Goal: Information Seeking & Learning: Learn about a topic

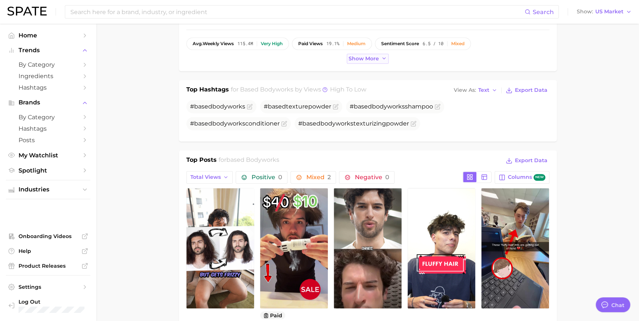
click at [372, 59] on span "Show more" at bounding box center [364, 59] width 30 height 6
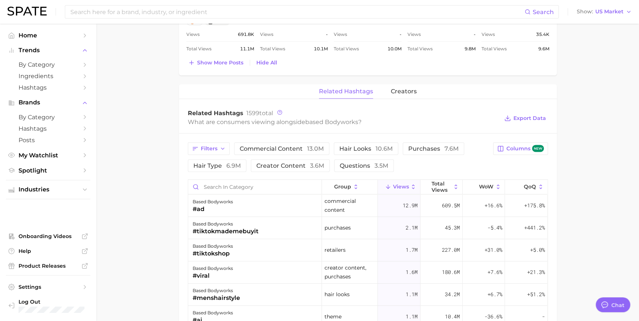
scroll to position [673, 0]
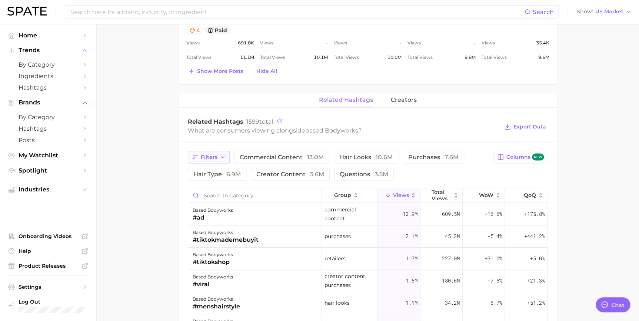
click at [194, 154] on icon "button" at bounding box center [195, 157] width 7 height 7
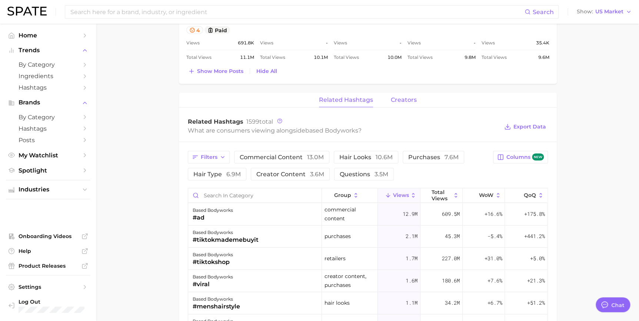
click at [395, 100] on span "creators" at bounding box center [404, 99] width 26 height 7
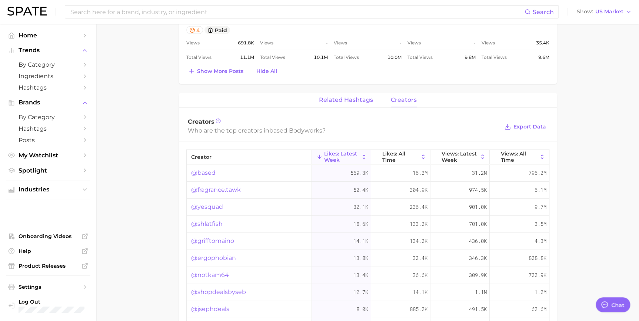
click at [350, 101] on span "related hashtags" at bounding box center [346, 99] width 54 height 7
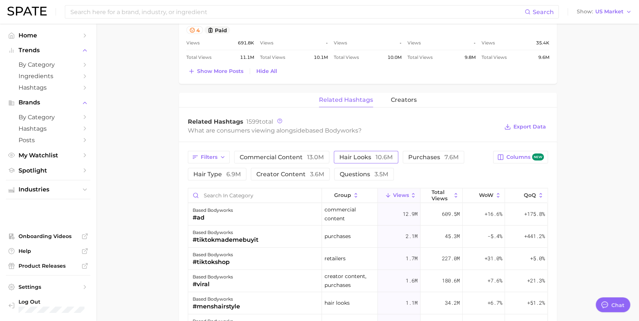
click at [349, 154] on span "hair looks 10.6m" at bounding box center [365, 157] width 53 height 6
click at [273, 151] on button "commercial content 13.0m" at bounding box center [281, 157] width 95 height 13
click at [296, 154] on span "commercial content 13.0m" at bounding box center [282, 157] width 84 height 6
click at [303, 152] on button "commercial content 13.0m" at bounding box center [281, 157] width 95 height 13
click at [352, 154] on span "hair looks 10.6m" at bounding box center [376, 157] width 53 height 6
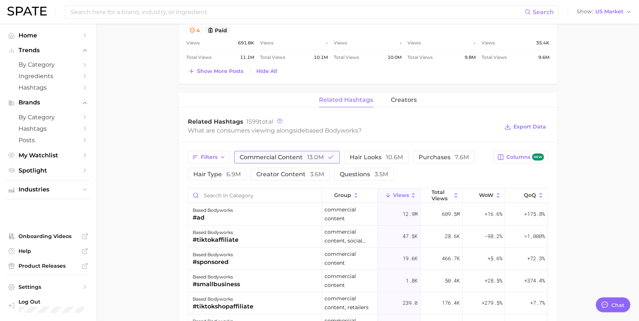
click at [306, 154] on span "commercial content 13.0m" at bounding box center [282, 157] width 84 height 6
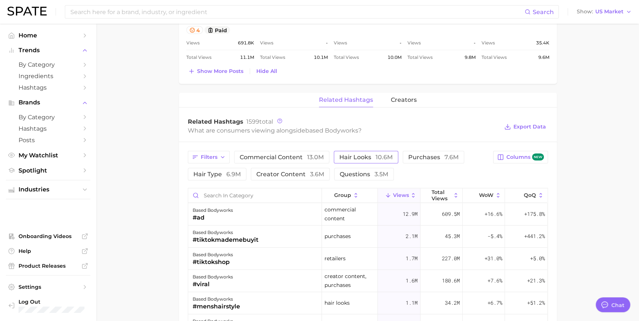
click at [363, 156] on span "hair looks 10.6m" at bounding box center [365, 157] width 53 height 6
drag, startPoint x: 400, startPoint y: 157, endPoint x: 423, endPoint y: 157, distance: 23.0
click at [402, 157] on button "hair looks 10.6m" at bounding box center [371, 157] width 75 height 13
click at [424, 156] on span "purchases 7.6m" at bounding box center [433, 157] width 50 height 6
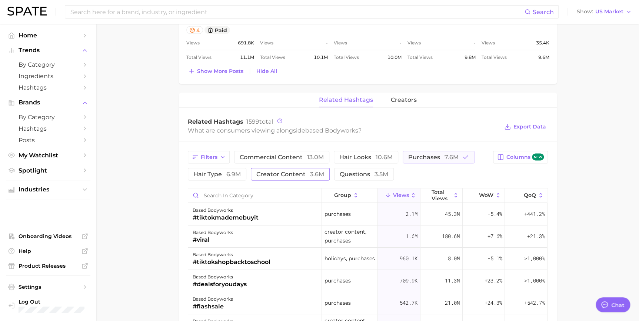
click at [280, 172] on span "creator content 3.6m" at bounding box center [290, 174] width 68 height 6
click at [425, 179] on div "Filters commercial content 13.0m hair looks 10.6m purchases 7.6m hair type 6.9m…" at bounding box center [338, 166] width 301 height 30
click at [319, 175] on span "3.6m" at bounding box center [317, 173] width 14 height 7
click at [406, 151] on button "purchases 7.6m" at bounding box center [439, 157] width 72 height 13
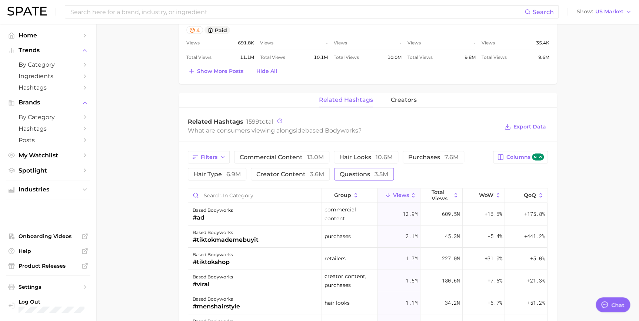
click at [374, 172] on span "3.5m" at bounding box center [381, 173] width 14 height 7
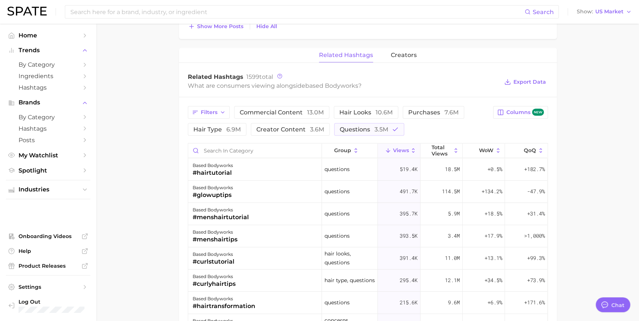
scroll to position [704, 0]
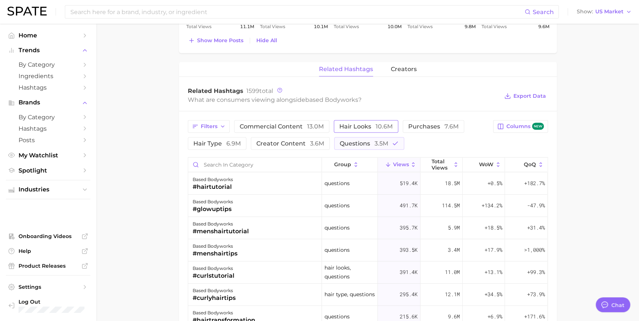
click at [384, 125] on span "10.6m" at bounding box center [384, 126] width 17 height 7
click at [386, 145] on span "3.5m" at bounding box center [381, 143] width 14 height 7
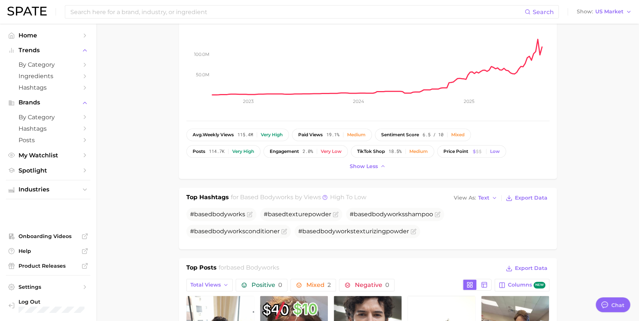
scroll to position [0, 0]
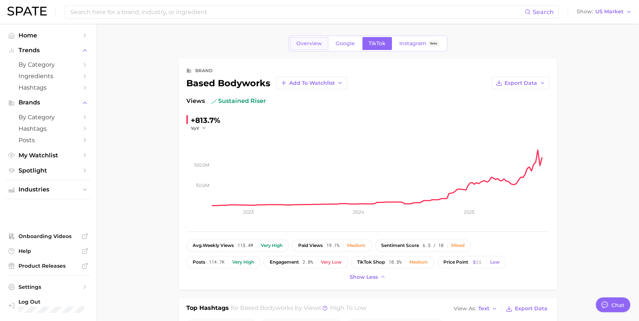
click at [314, 41] on span "Overview" at bounding box center [309, 43] width 26 height 6
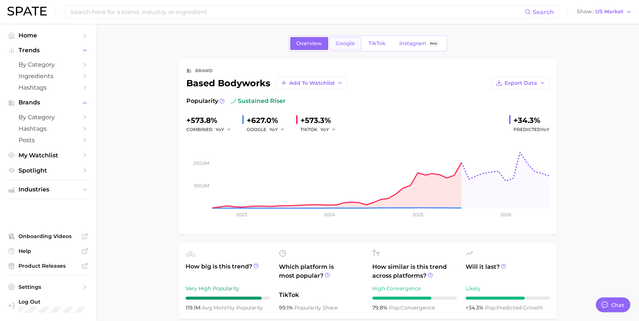
click at [349, 40] on link "Google" at bounding box center [345, 43] width 32 height 13
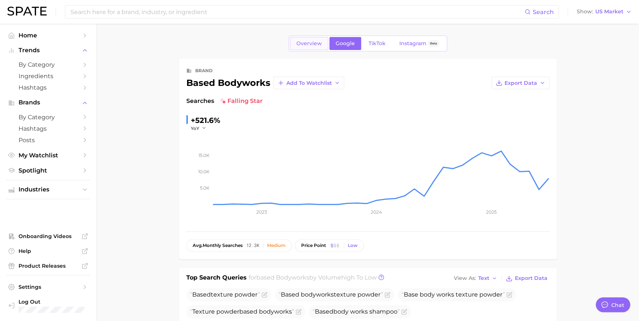
click at [317, 44] on span "Overview" at bounding box center [309, 43] width 26 height 6
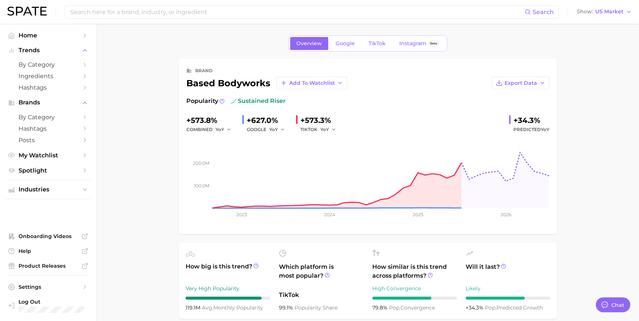
click at [387, 104] on div "Popularity sustained riser" at bounding box center [367, 101] width 363 height 9
click at [343, 47] on link "Google" at bounding box center [345, 43] width 32 height 13
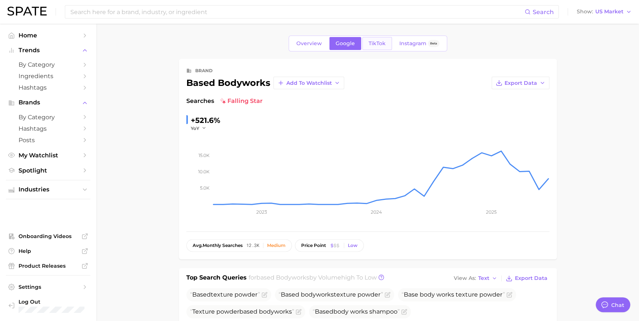
click at [379, 41] on span "TikTok" at bounding box center [377, 43] width 17 height 6
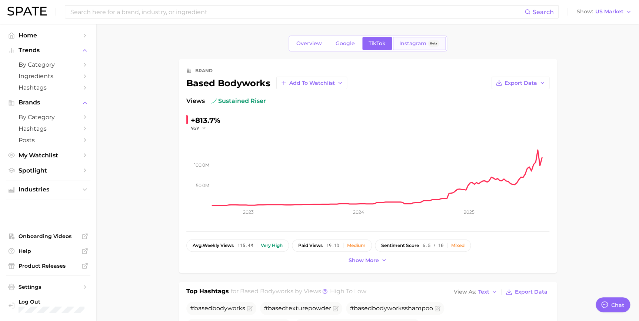
click at [404, 50] on link "Instagram Beta" at bounding box center [419, 43] width 53 height 13
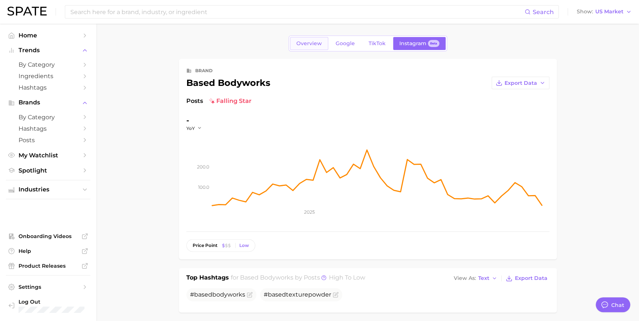
click at [305, 40] on link "Overview" at bounding box center [309, 43] width 38 height 13
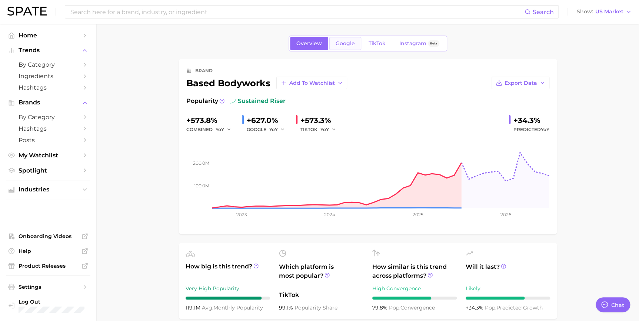
click at [351, 43] on span "Google" at bounding box center [345, 43] width 19 height 6
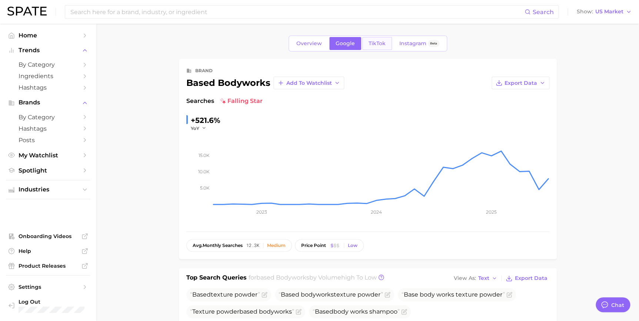
click at [375, 45] on span "TikTok" at bounding box center [377, 43] width 17 height 6
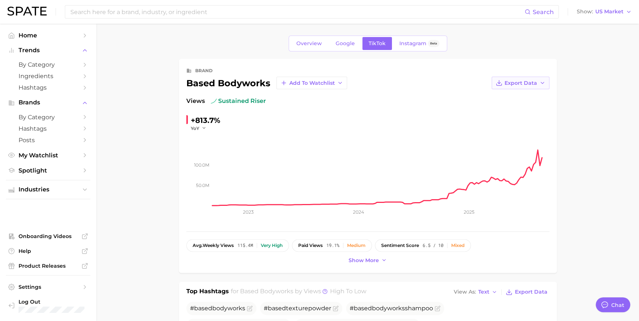
click at [529, 85] on span "Export Data" at bounding box center [520, 83] width 33 height 6
click at [524, 109] on span "Time Series Image" at bounding box center [505, 110] width 50 height 6
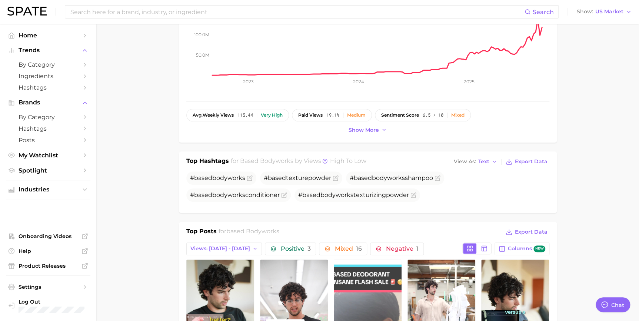
scroll to position [269, 0]
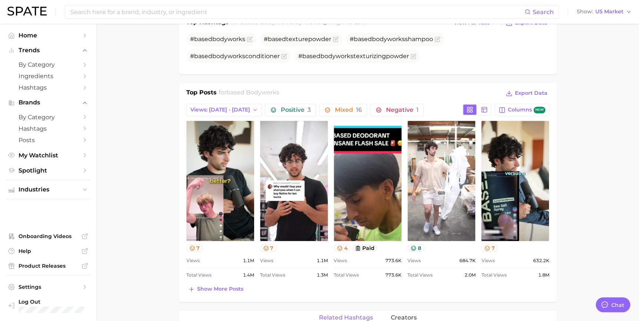
click at [174, 143] on main "Overview Google TikTok Instagram Beta brand based bodyworks Add to Watchlist Ex…" at bounding box center [367, 263] width 543 height 1019
drag, startPoint x: 228, startPoint y: 91, endPoint x: 298, endPoint y: 81, distance: 70.7
click at [298, 81] on div "brand based bodyworks Add to Watchlist Export Data Views sustained riser +813.7…" at bounding box center [368, 263] width 378 height 946
drag, startPoint x: 298, startPoint y: 81, endPoint x: 314, endPoint y: 89, distance: 17.6
click at [314, 89] on div "Top Posts for based bodyworks Export Data" at bounding box center [367, 93] width 363 height 11
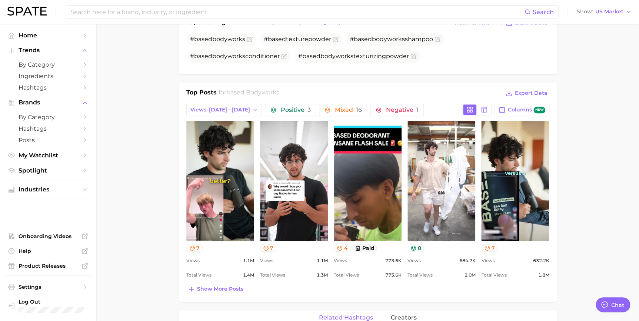
click at [160, 221] on main "Overview Google TikTok Instagram Beta brand based bodyworks Add to Watchlist Ex…" at bounding box center [367, 263] width 543 height 1019
click at [240, 113] on button "Views: [DATE] - [DATE]" at bounding box center [224, 110] width 76 height 13
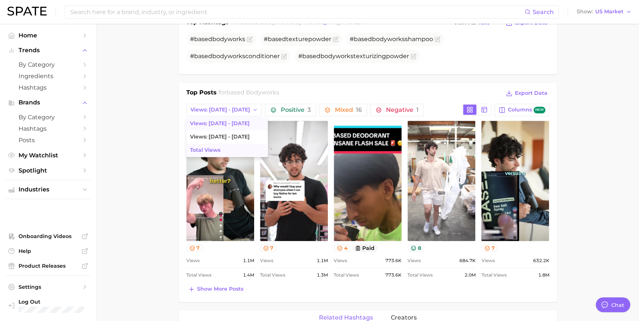
click at [239, 149] on button "Total Views" at bounding box center [226, 150] width 81 height 13
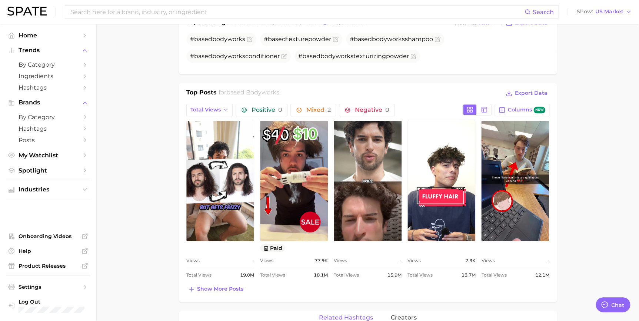
scroll to position [0, 0]
click at [162, 113] on main "Overview Google TikTok Instagram Beta brand based bodyworks Add to Watchlist Ex…" at bounding box center [367, 263] width 543 height 1019
click at [136, 182] on main "Overview Google TikTok Instagram Beta brand based bodyworks Add to Watchlist Ex…" at bounding box center [367, 263] width 543 height 1019
click at [163, 65] on main "Overview Google TikTok Instagram Beta brand based bodyworks Add to Watchlist Ex…" at bounding box center [367, 263] width 543 height 1019
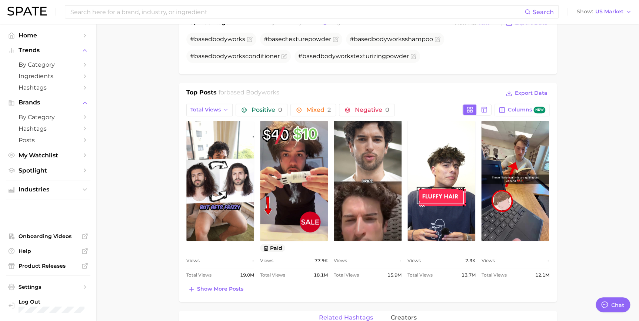
click at [428, 67] on div "Top Hashtags for based bodyworks by Views high to low View As Text Export Data …" at bounding box center [368, 43] width 378 height 61
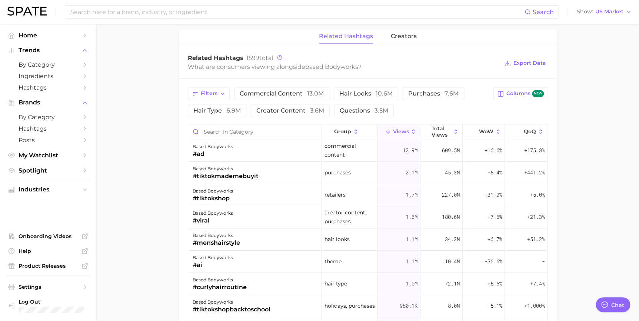
scroll to position [554, 0]
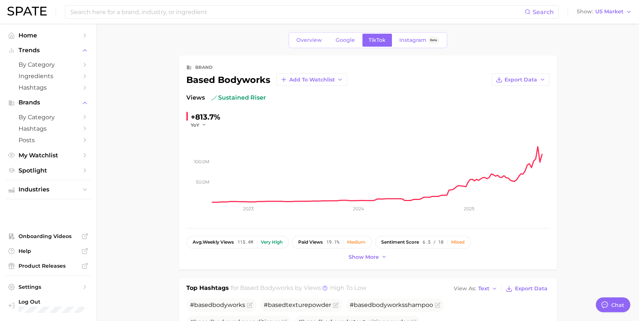
scroll to position [0, 0]
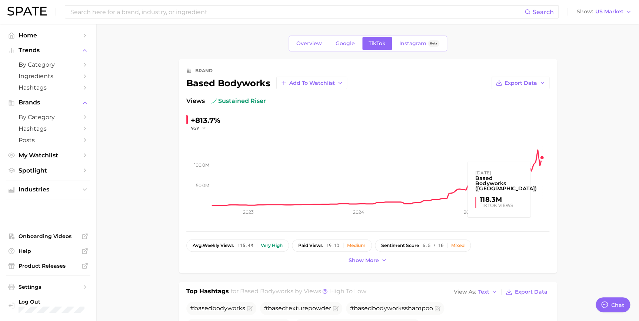
click at [543, 160] on rect at bounding box center [380, 168] width 337 height 74
click at [228, 84] on div "based bodyworks Add to Watchlist" at bounding box center [266, 83] width 161 height 13
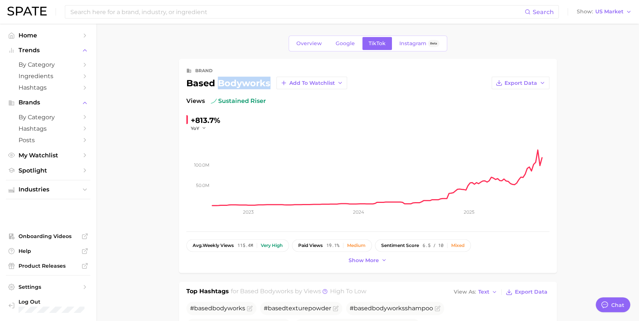
click at [228, 84] on div "based bodyworks Add to Watchlist" at bounding box center [266, 83] width 161 height 13
copy div "bodyworks"
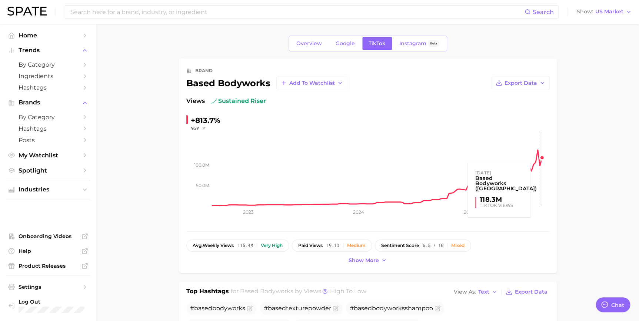
click at [541, 158] on rect at bounding box center [380, 168] width 337 height 74
click at [208, 117] on div "+813.7%" at bounding box center [206, 120] width 30 height 12
copy div "813.7"
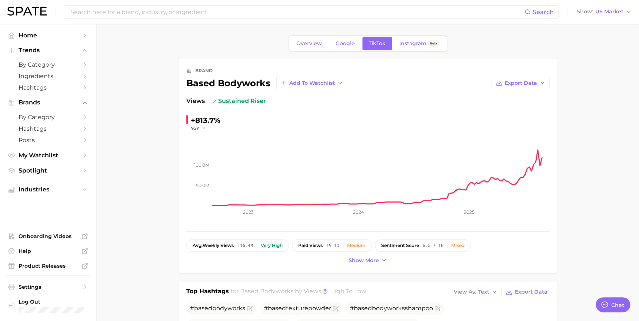
click at [210, 85] on div "based bodyworks Add to Watchlist" at bounding box center [266, 83] width 161 height 13
copy div "based"
click at [200, 122] on div "+813.7%" at bounding box center [206, 120] width 30 height 12
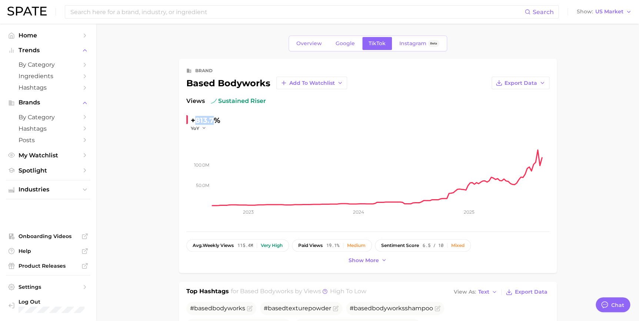
copy div "813.7"
click at [639, 188] on html "Search Show US Market Home Trends by Category Ingredients Hashtags Brands by Ca…" at bounding box center [319, 160] width 639 height 321
click at [302, 138] on rect at bounding box center [380, 168] width 337 height 74
click at [337, 43] on span "Google" at bounding box center [345, 43] width 19 height 6
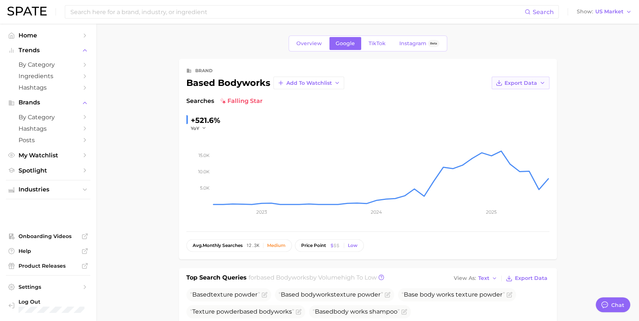
click at [497, 82] on icon "button" at bounding box center [499, 83] width 7 height 7
click at [503, 103] on button "Time Series Image" at bounding box center [508, 109] width 81 height 13
click at [366, 42] on link "TikTok" at bounding box center [377, 43] width 30 height 13
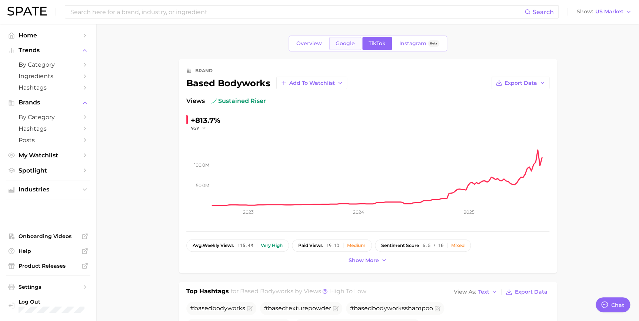
click at [332, 46] on link "Google" at bounding box center [345, 43] width 32 height 13
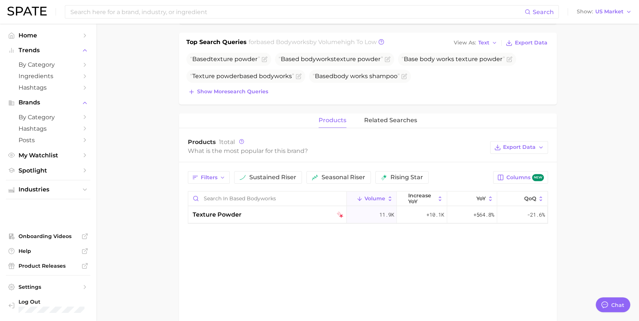
scroll to position [269, 0]
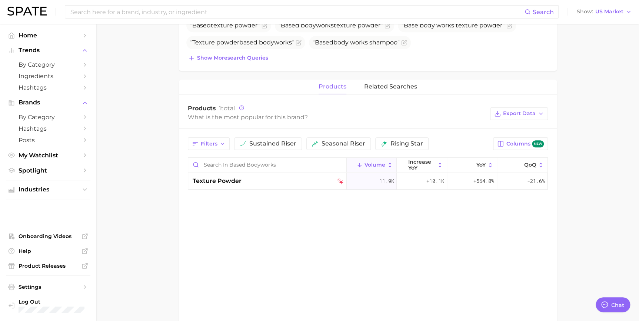
click at [453, 127] on div "Products 1 total What is the most popular for this brand? Export Data" at bounding box center [368, 114] width 378 height 30
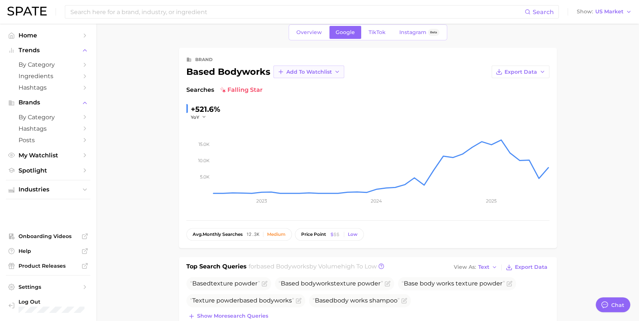
scroll to position [0, 0]
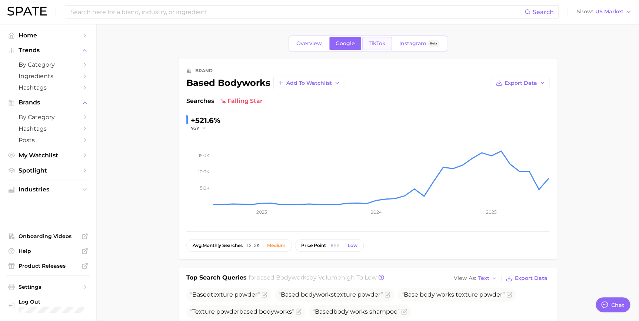
click at [369, 40] on span "TikTok" at bounding box center [377, 43] width 17 height 6
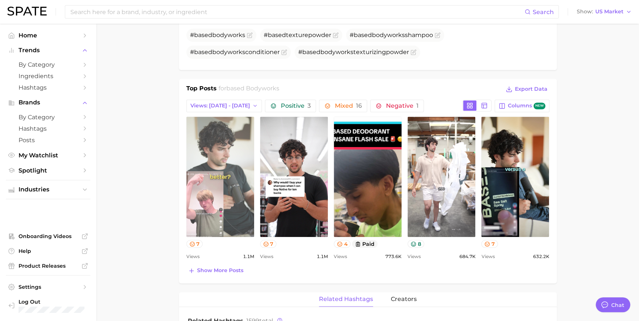
scroll to position [269, 0]
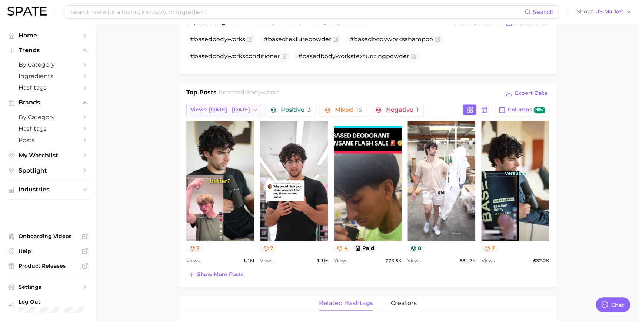
click at [226, 104] on button "Views: [DATE] - [DATE]" at bounding box center [224, 110] width 76 height 13
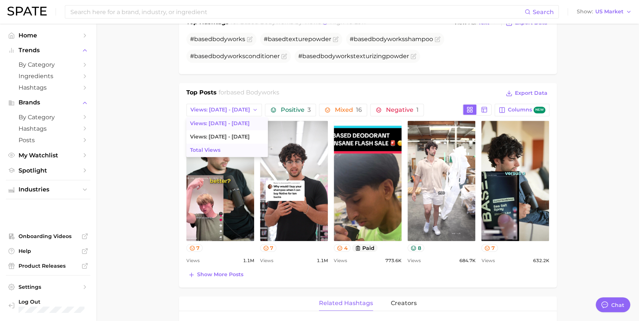
click at [228, 145] on button "Total Views" at bounding box center [226, 150] width 81 height 13
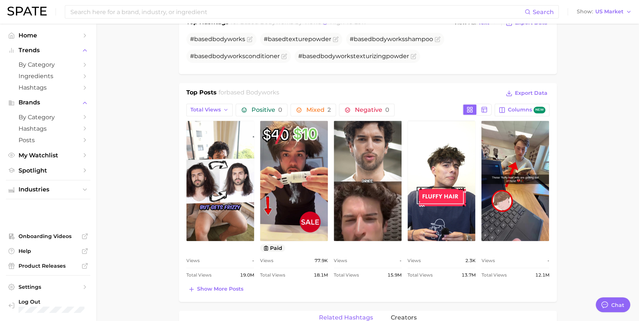
scroll to position [0, 0]
click at [217, 293] on button "Show more posts" at bounding box center [215, 289] width 59 height 10
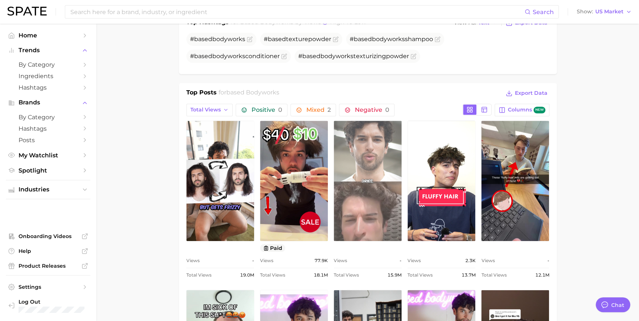
click at [341, 190] on link "view post on TikTok" at bounding box center [368, 181] width 68 height 120
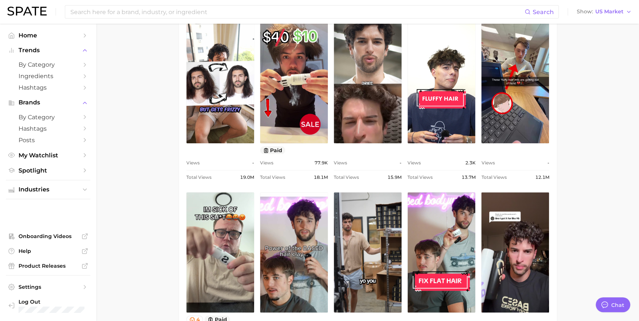
scroll to position [471, 0]
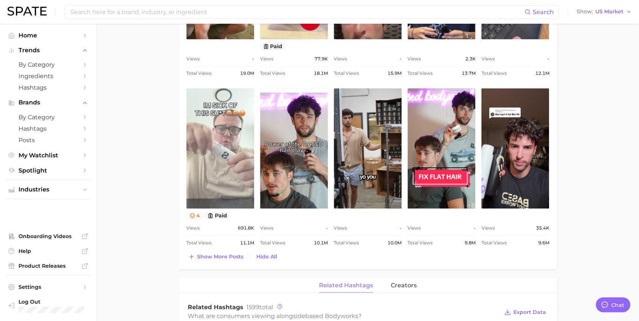
click at [215, 178] on link "view post on TikTok" at bounding box center [220, 148] width 68 height 120
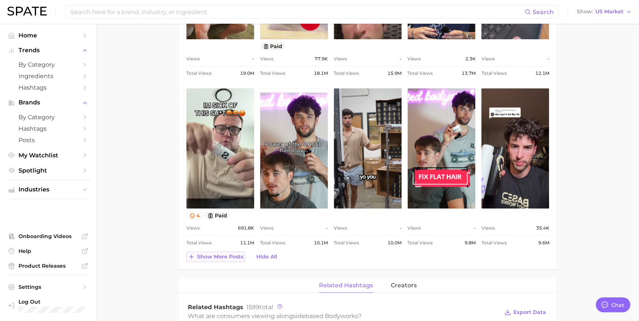
click at [237, 254] on span "Show more posts" at bounding box center [220, 256] width 46 height 6
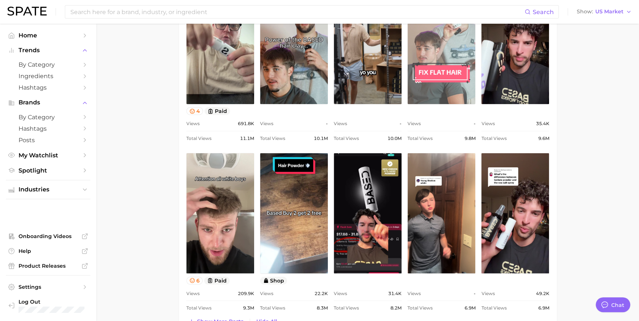
scroll to position [606, 0]
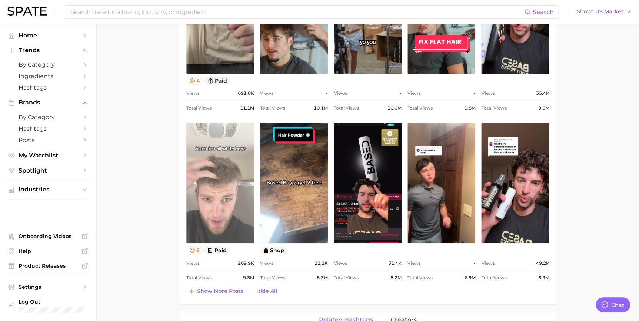
click at [223, 223] on link "view post on TikTok" at bounding box center [220, 183] width 68 height 120
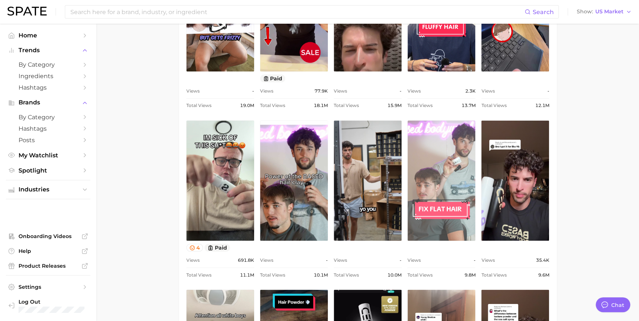
scroll to position [437, 0]
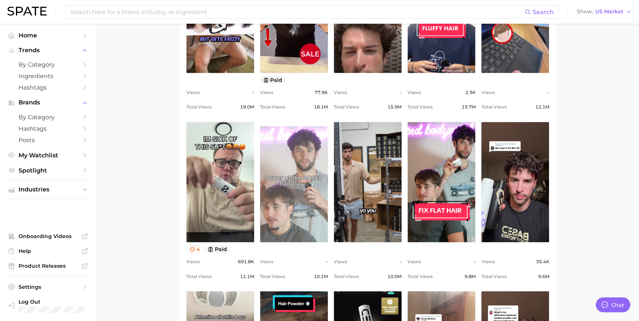
click at [316, 186] on link "view post on TikTok" at bounding box center [294, 182] width 68 height 120
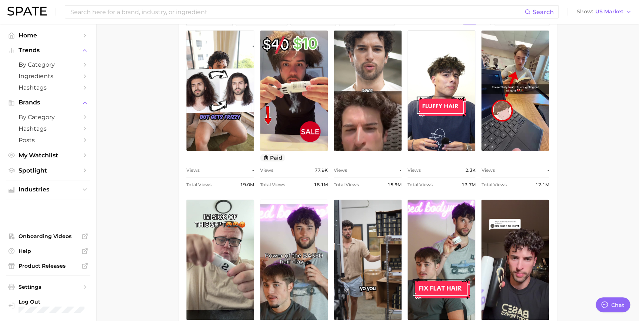
scroll to position [269, 0]
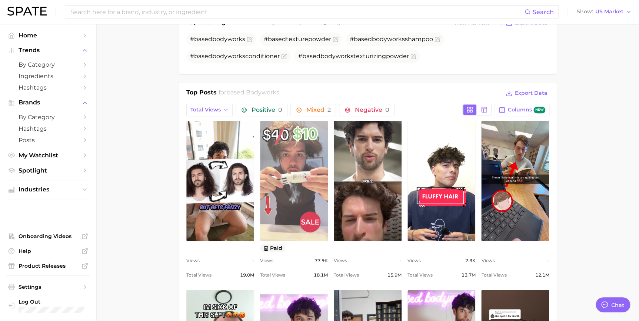
click at [318, 147] on link "view post on TikTok" at bounding box center [294, 181] width 68 height 120
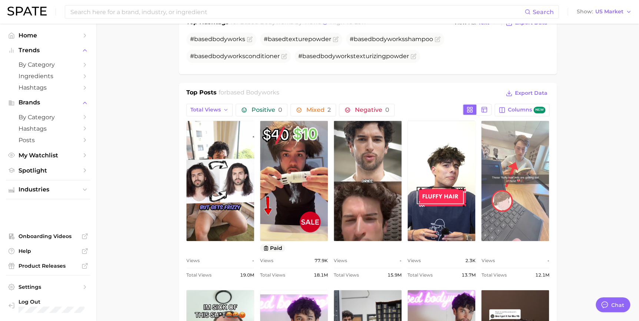
click at [512, 226] on link "view post on TikTok" at bounding box center [515, 181] width 68 height 120
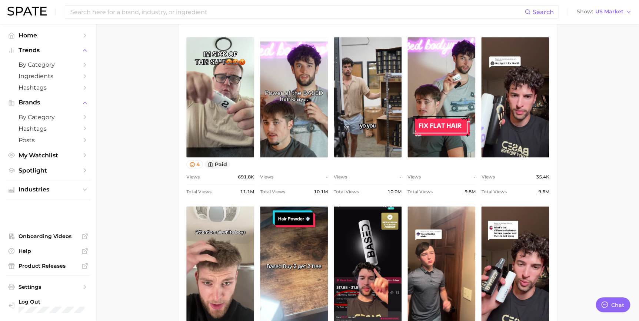
scroll to position [539, 0]
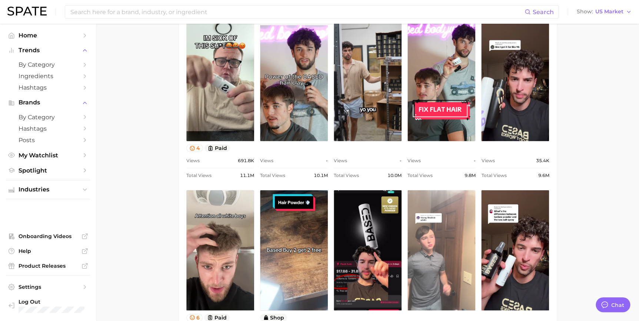
click at [452, 218] on link "view post on TikTok" at bounding box center [441, 250] width 68 height 120
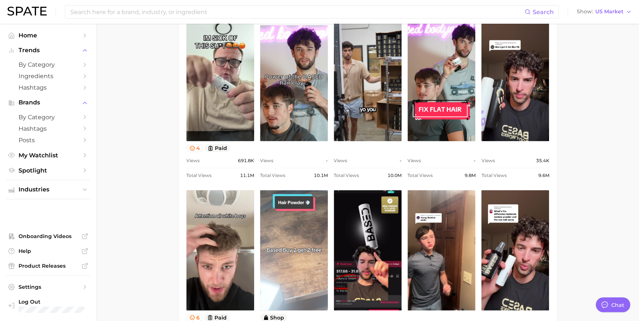
scroll to position [741, 0]
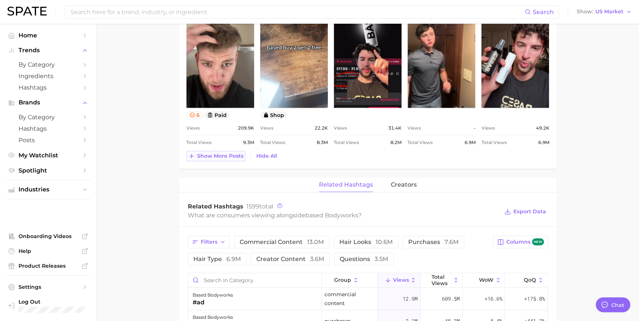
click at [197, 157] on span "Show more posts" at bounding box center [220, 156] width 46 height 6
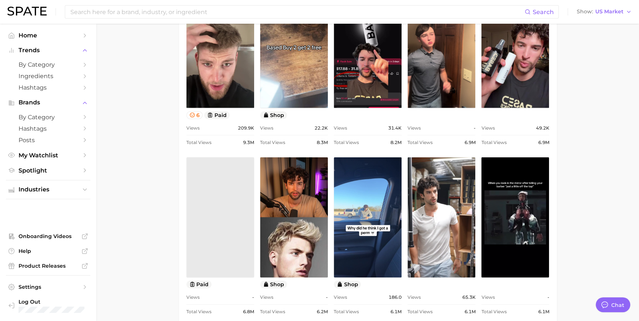
scroll to position [0, 0]
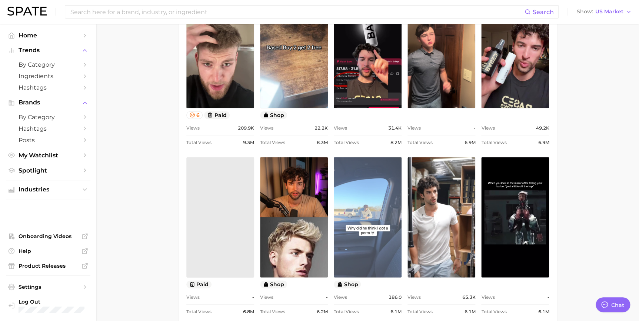
click at [367, 239] on link "view post on TikTok" at bounding box center [368, 217] width 68 height 120
click at [364, 214] on link "view post on TikTok" at bounding box center [368, 217] width 68 height 120
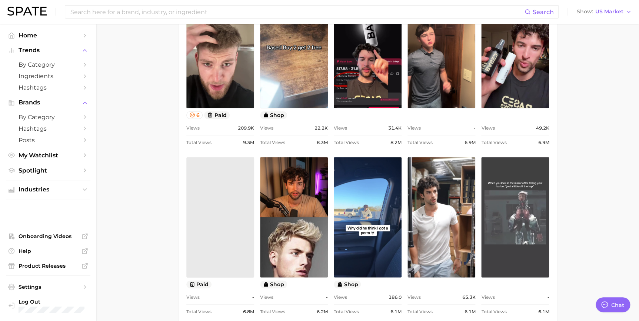
click at [530, 206] on link "view post on TikTok" at bounding box center [515, 217] width 68 height 120
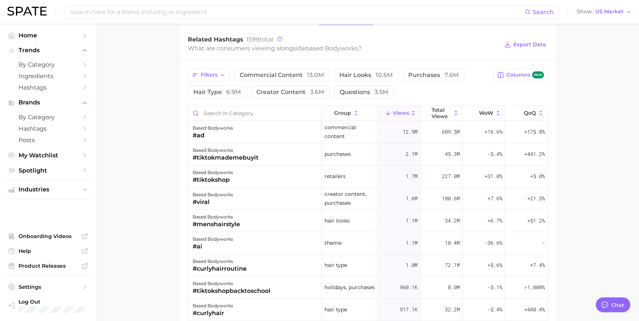
scroll to position [33, 0]
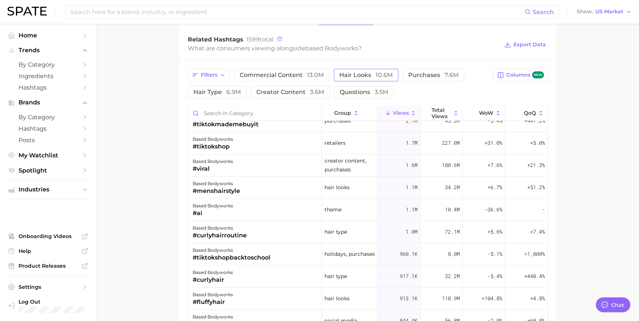
click at [342, 76] on span "hair looks 10.6m" at bounding box center [365, 75] width 53 height 6
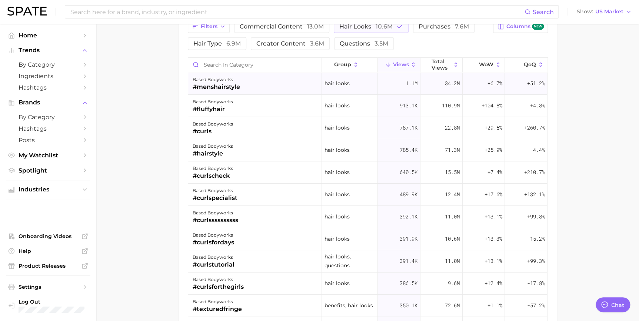
scroll to position [1111, 0]
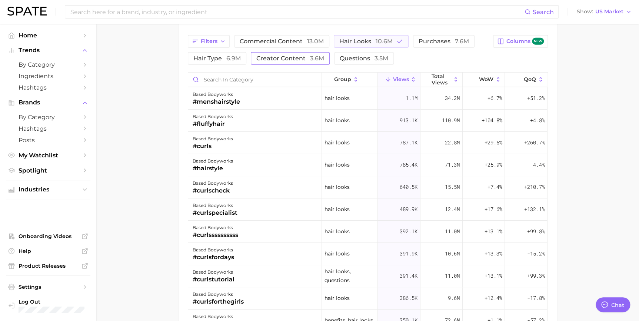
click at [308, 60] on span "creator content 3.6m" at bounding box center [290, 59] width 68 height 6
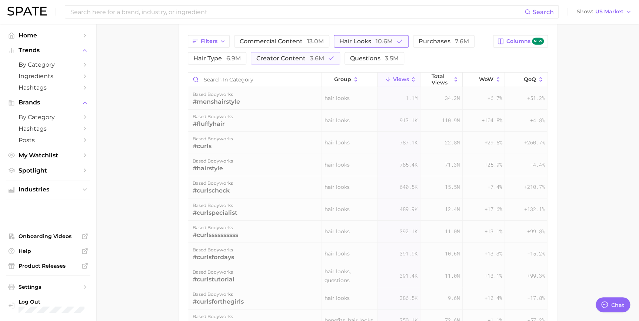
click at [357, 43] on span "hair looks 10.6m" at bounding box center [365, 42] width 53 height 6
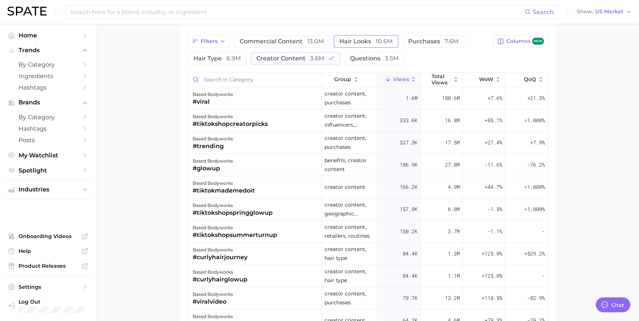
click at [343, 42] on span "hair looks 10.6m" at bounding box center [365, 42] width 53 height 6
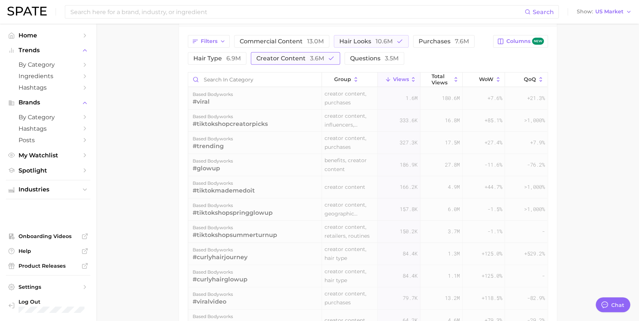
click at [320, 59] on span "3.6m" at bounding box center [317, 58] width 14 height 7
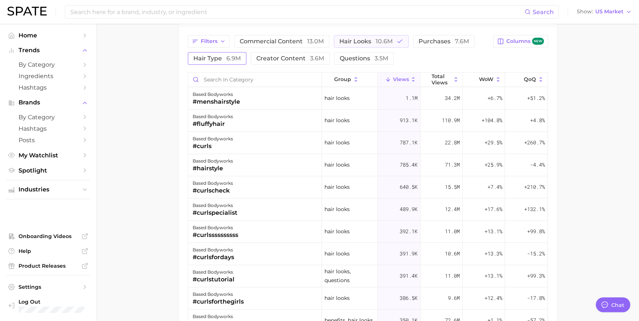
click at [230, 56] on span "6.9m" at bounding box center [233, 58] width 14 height 7
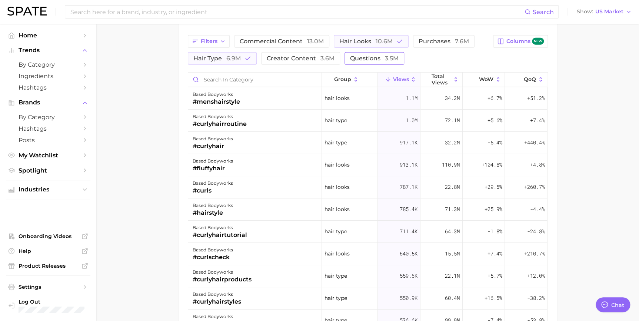
click at [390, 56] on span "3.5m" at bounding box center [392, 58] width 14 height 7
drag, startPoint x: 350, startPoint y: 44, endPoint x: 335, endPoint y: 45, distance: 14.9
click at [348, 44] on span "hair looks 10.6m" at bounding box center [365, 42] width 53 height 6
click at [239, 59] on span "6.9m" at bounding box center [233, 58] width 14 height 7
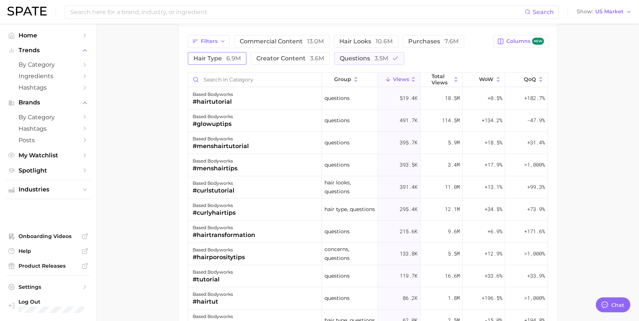
click at [236, 57] on span "6.9m" at bounding box center [233, 58] width 14 height 7
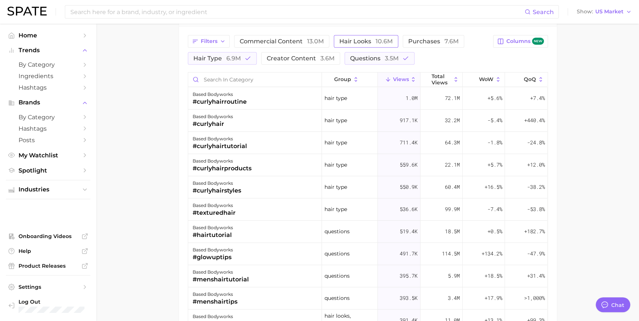
click at [348, 42] on span "hair looks 10.6m" at bounding box center [365, 42] width 53 height 6
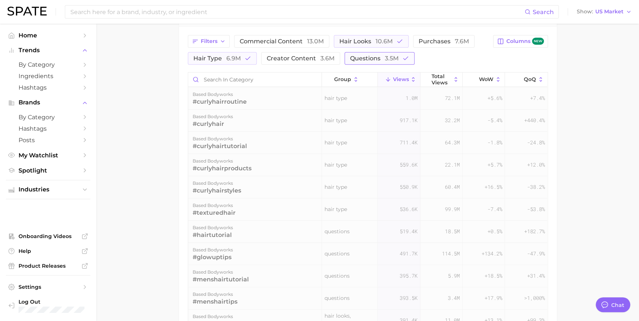
click at [364, 53] on button "questions 3.5m" at bounding box center [379, 58] width 70 height 13
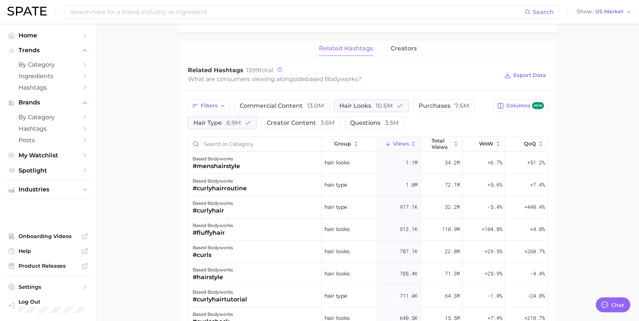
scroll to position [1044, 0]
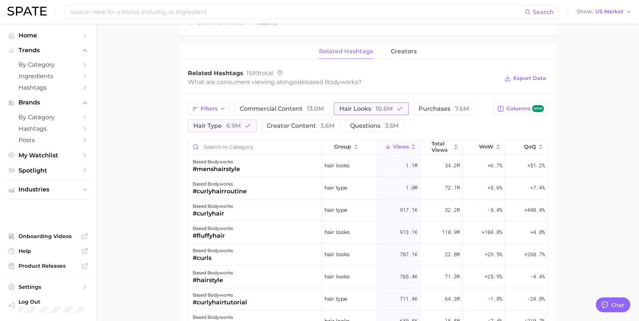
click at [399, 107] on polyline "button" at bounding box center [399, 108] width 4 height 3
click at [395, 107] on button "hair looks 10.6m" at bounding box center [366, 109] width 64 height 13
click at [244, 127] on icon "button" at bounding box center [247, 126] width 7 height 7
click at [346, 113] on button "hair looks 10.6m" at bounding box center [371, 109] width 75 height 13
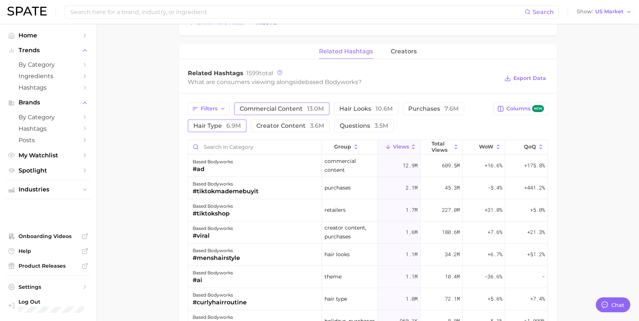
click at [296, 110] on span "commercial content 13.0m" at bounding box center [282, 109] width 84 height 6
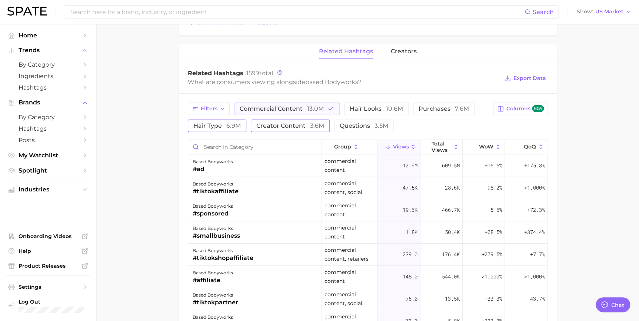
drag, startPoint x: 299, startPoint y: 112, endPoint x: 258, endPoint y: 123, distance: 42.5
click at [297, 112] on button "commercial content 13.0m" at bounding box center [287, 109] width 106 height 13
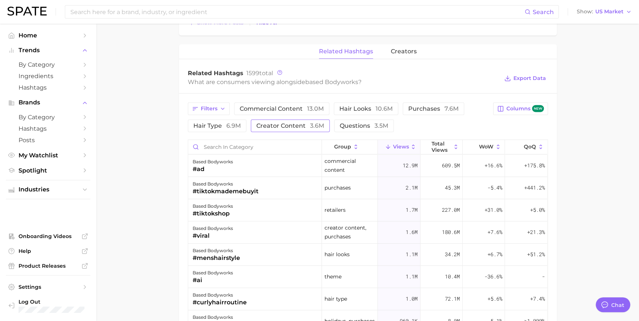
drag, startPoint x: 233, startPoint y: 126, endPoint x: 303, endPoint y: 119, distance: 70.7
click at [236, 126] on span "6.9m" at bounding box center [233, 125] width 14 height 7
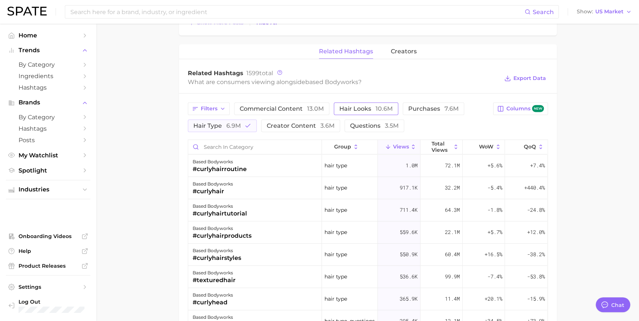
click at [353, 107] on span "hair looks 10.6m" at bounding box center [365, 109] width 53 height 6
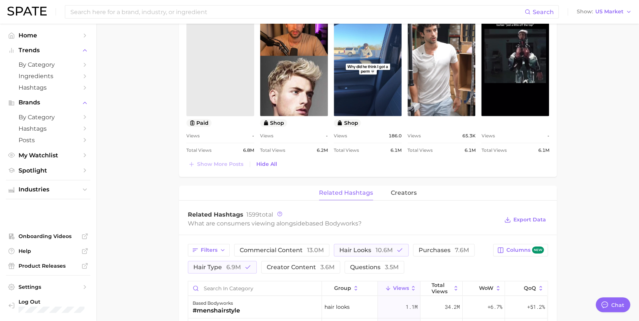
scroll to position [993, 0]
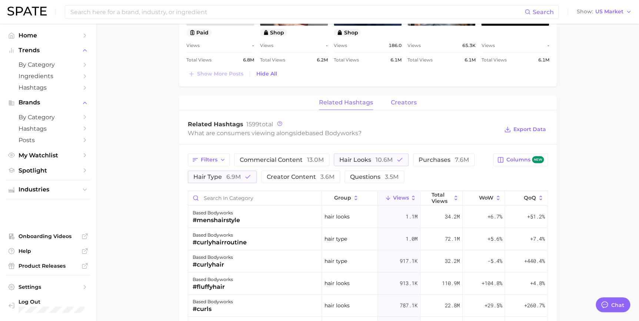
click at [415, 104] on span "creators" at bounding box center [404, 102] width 26 height 7
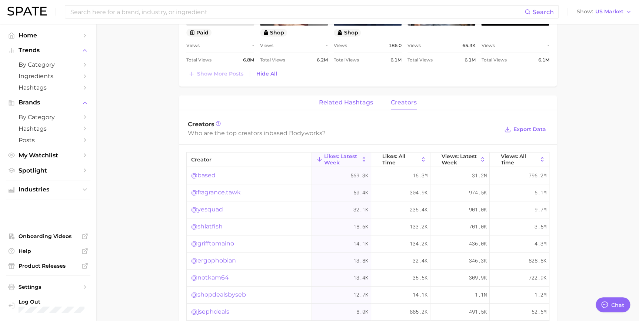
click at [368, 107] on button "related hashtags" at bounding box center [346, 103] width 54 height 14
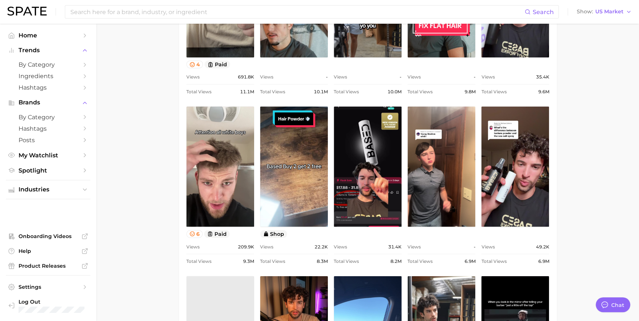
scroll to position [790, 0]
